Goal: Check status: Check status

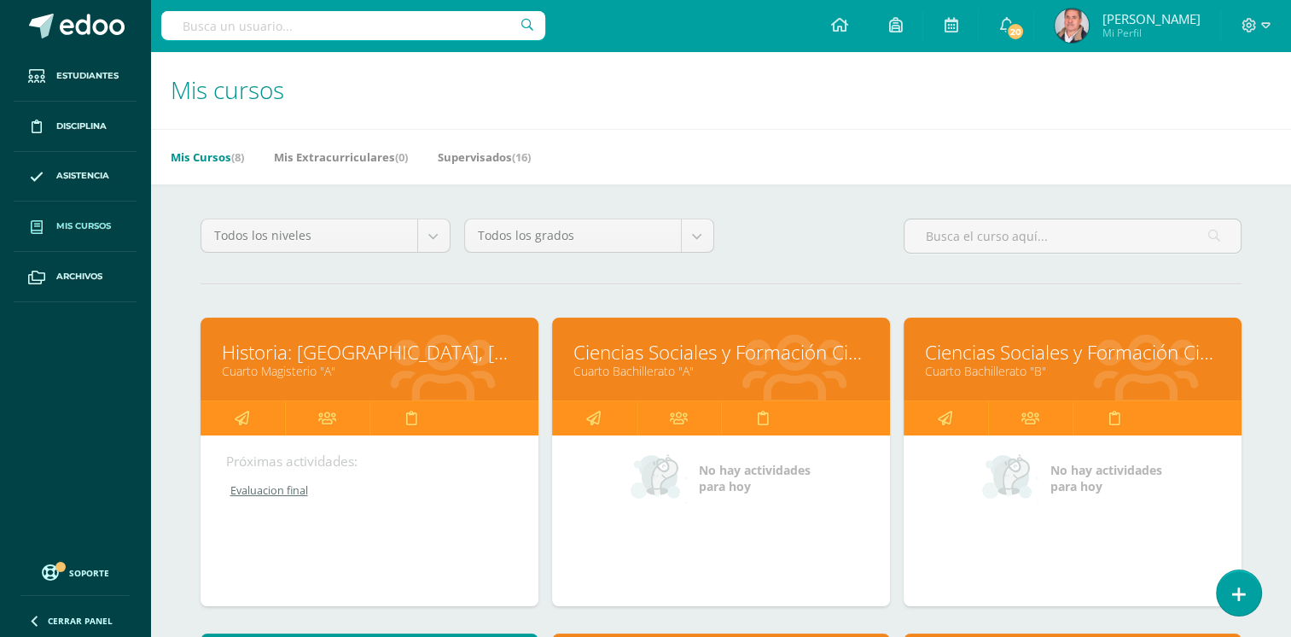
click at [720, 377] on link "Cuarto Bachillerato "A"" at bounding box center [721, 371] width 295 height 16
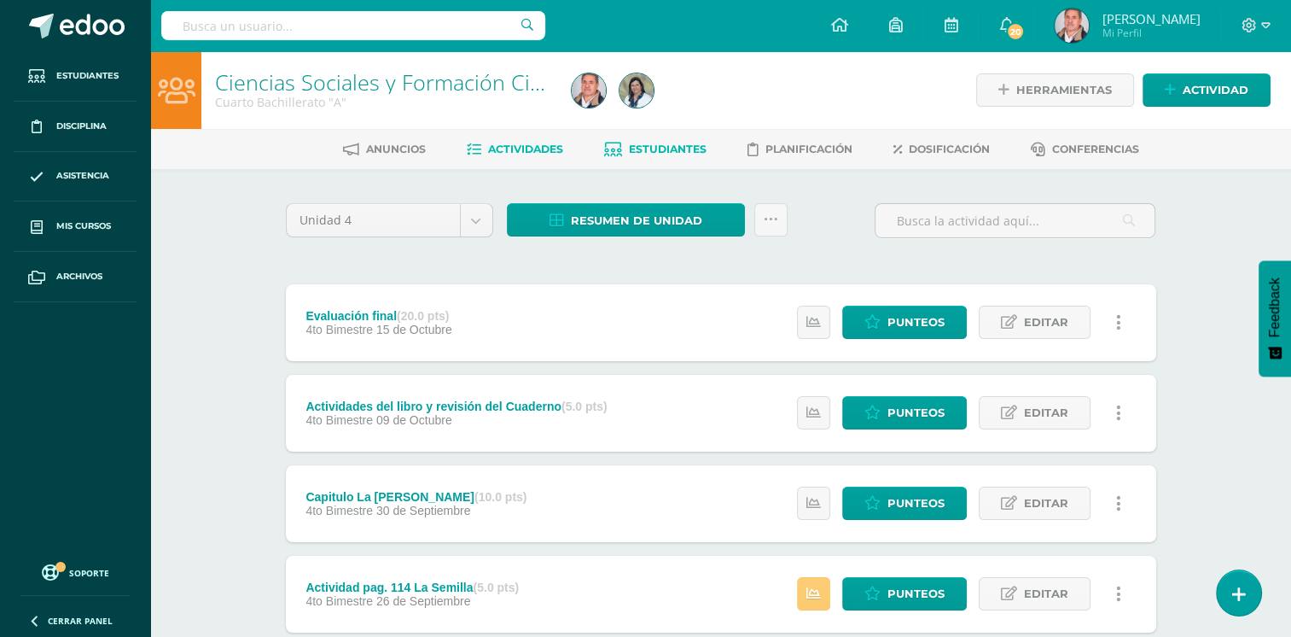
click at [643, 145] on span "Estudiantes" at bounding box center [668, 149] width 78 height 13
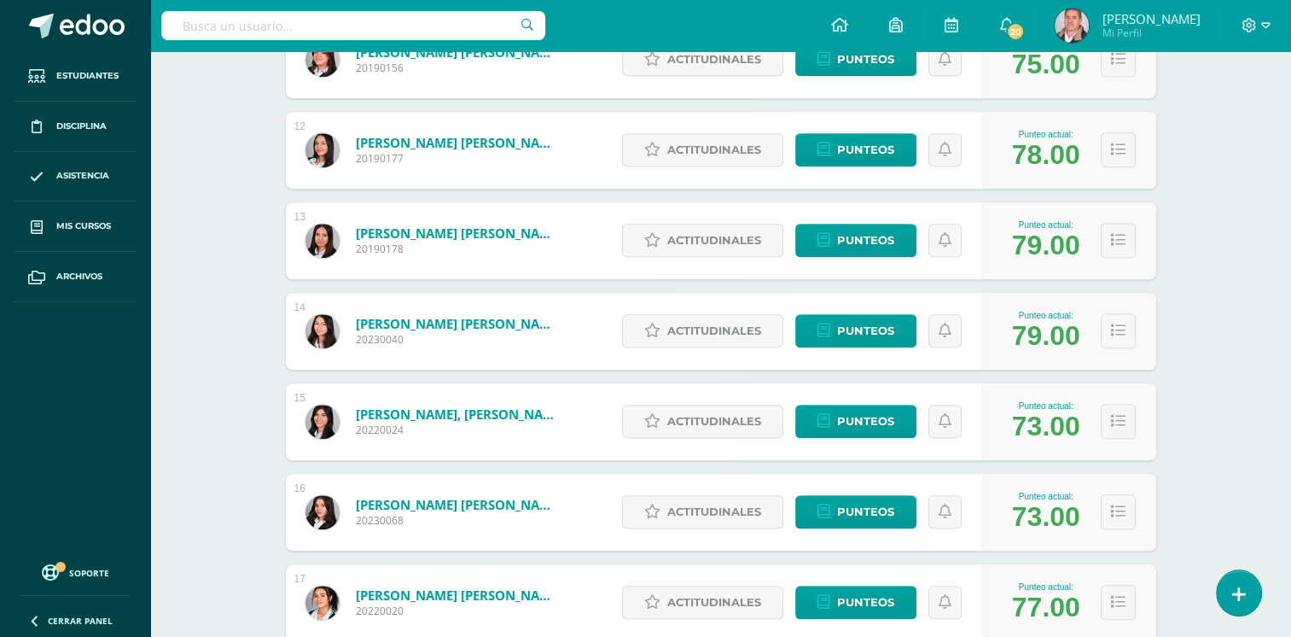
scroll to position [1226, 0]
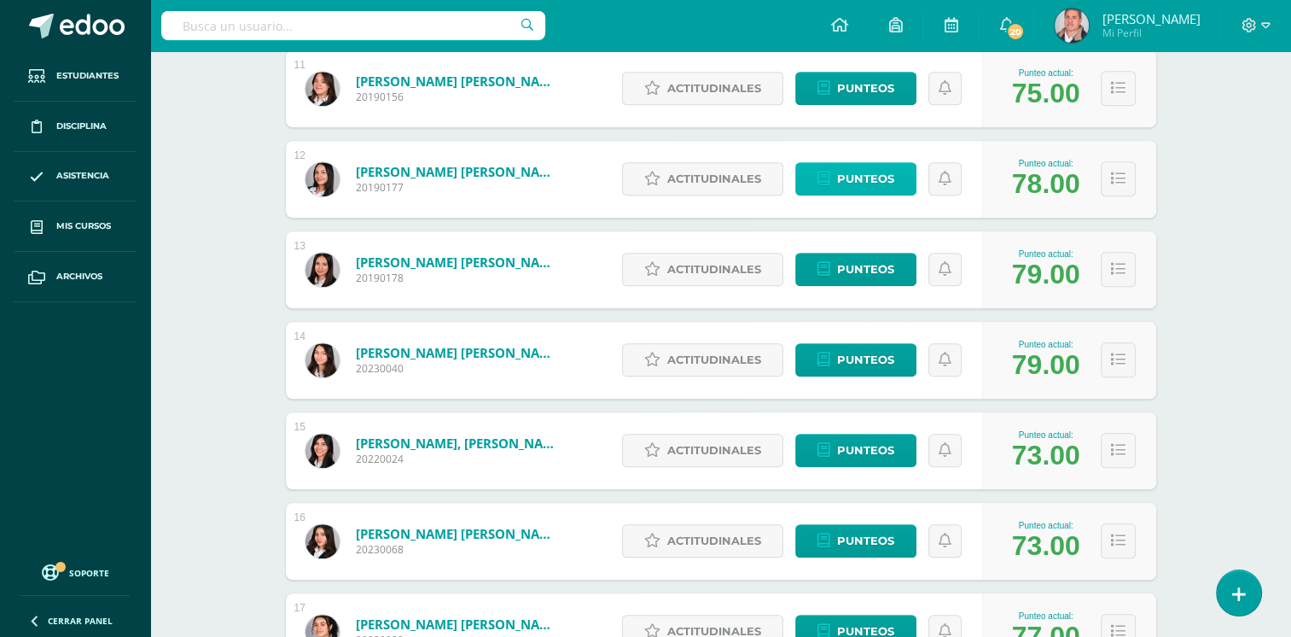
click at [859, 175] on span "Punteos" at bounding box center [865, 179] width 57 height 32
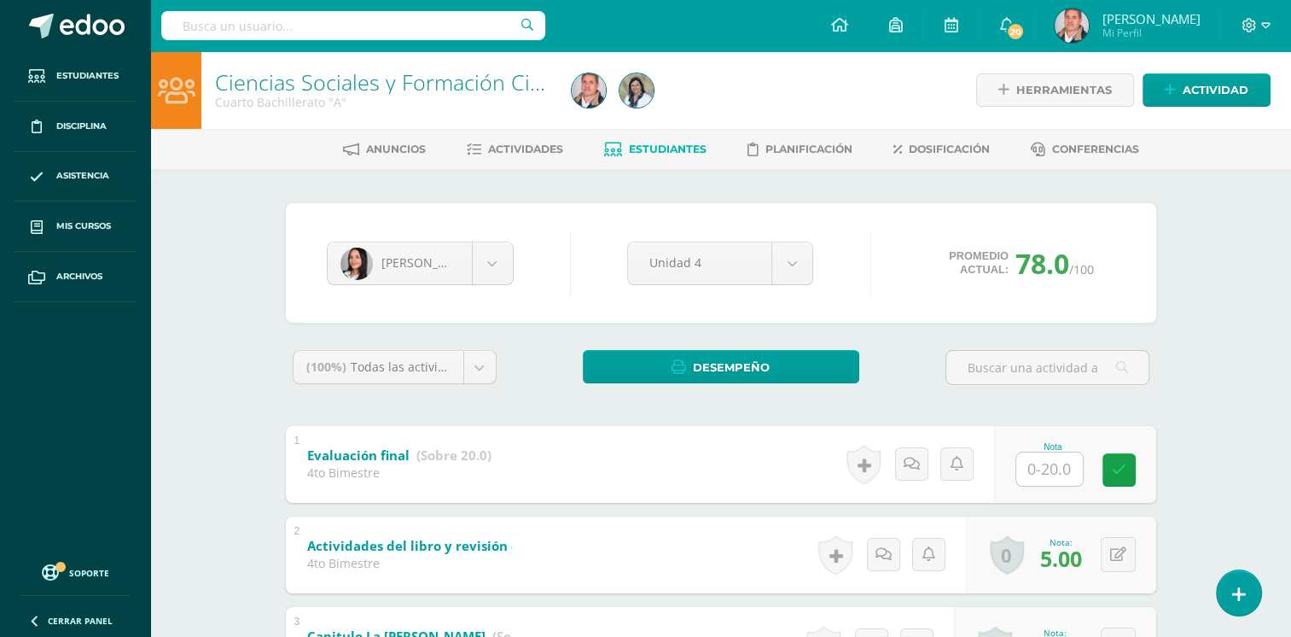
click at [467, 158] on link "Actividades" at bounding box center [515, 149] width 96 height 27
